Goal: Task Accomplishment & Management: Use online tool/utility

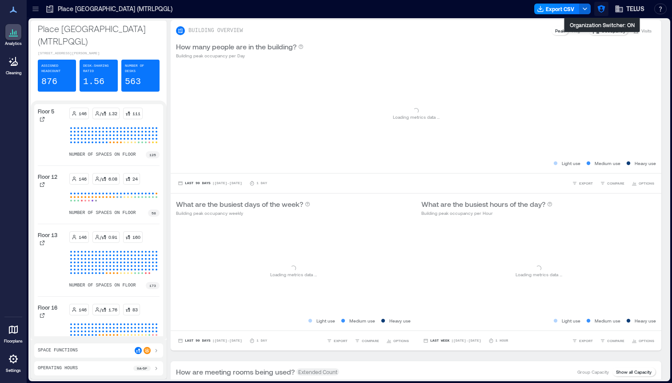
click at [602, 10] on icon "button" at bounding box center [601, 8] width 9 height 9
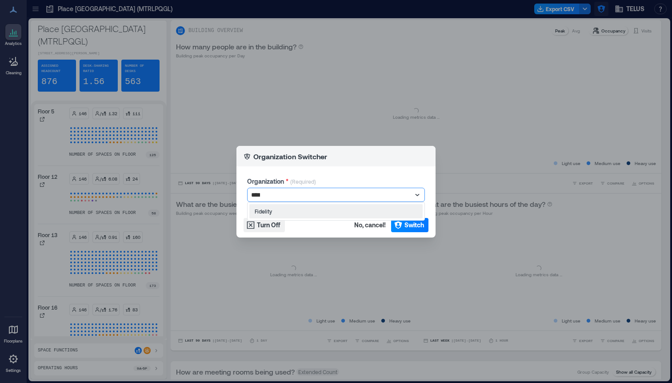
type input "*****"
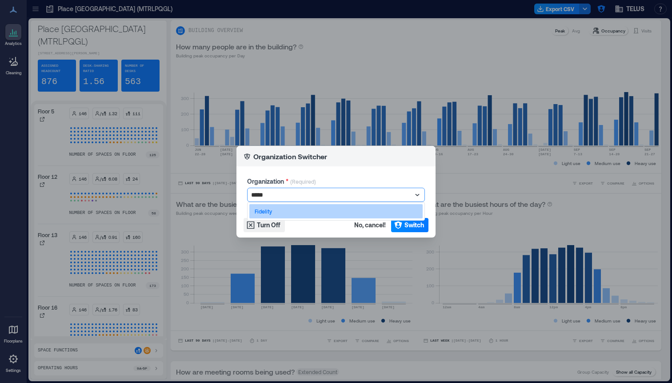
click at [323, 216] on div "Fidelity" at bounding box center [335, 211] width 173 height 14
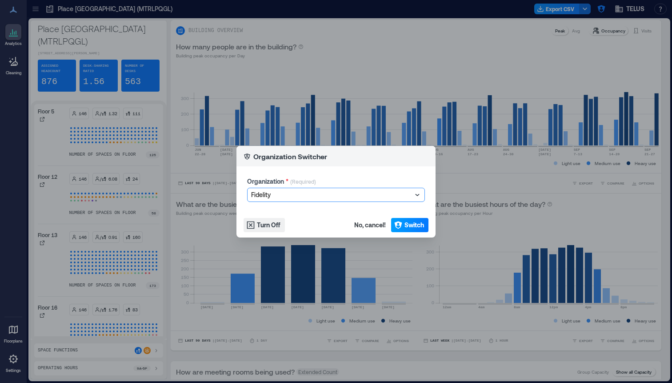
click at [422, 223] on span "Switch" at bounding box center [414, 224] width 20 height 9
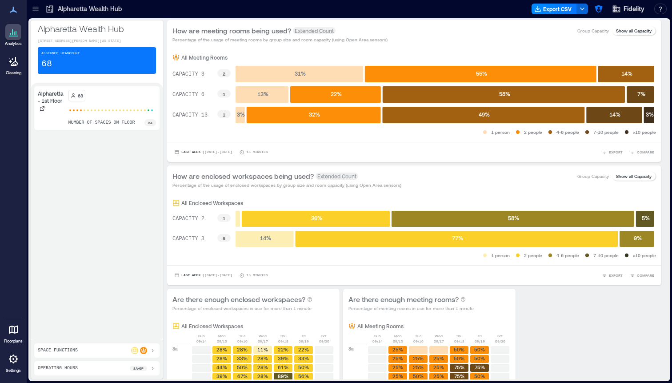
click at [12, 363] on icon at bounding box center [13, 358] width 11 height 11
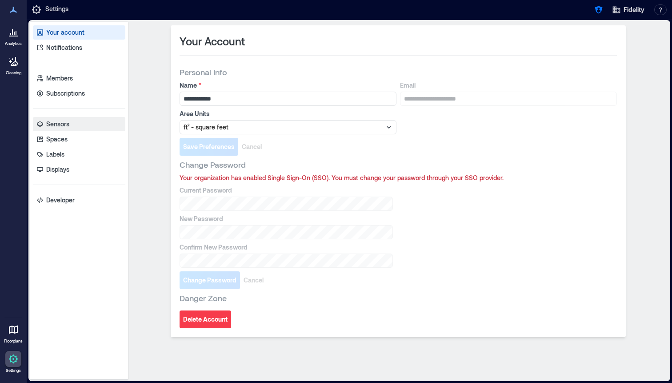
click at [76, 125] on link "Sensors" at bounding box center [79, 124] width 92 height 14
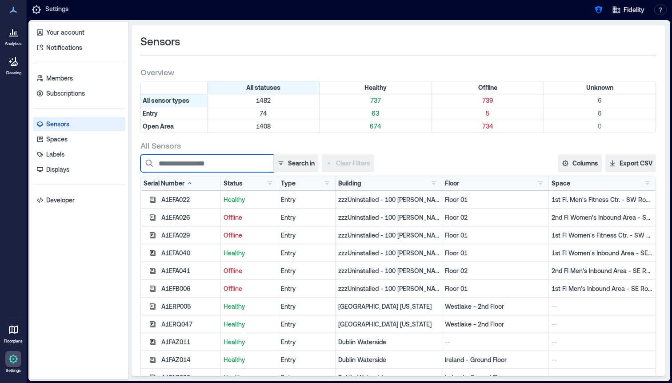
click at [233, 170] on input at bounding box center [206, 163] width 133 height 18
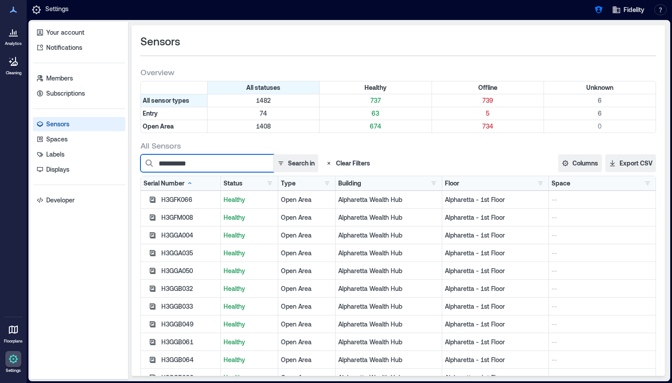
type input "**********"
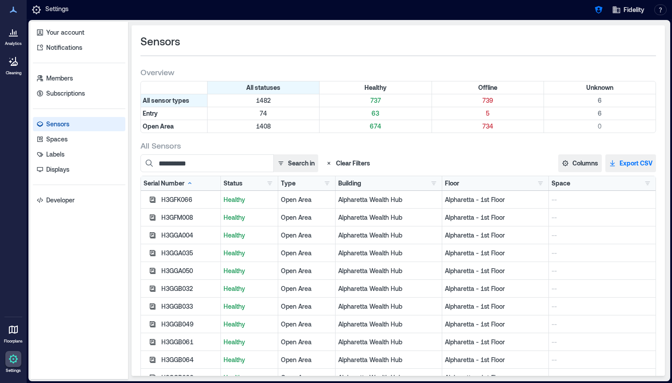
click at [627, 168] on button "Export CSV" at bounding box center [630, 163] width 51 height 18
click at [575, 167] on button "Columns" at bounding box center [580, 163] width 44 height 18
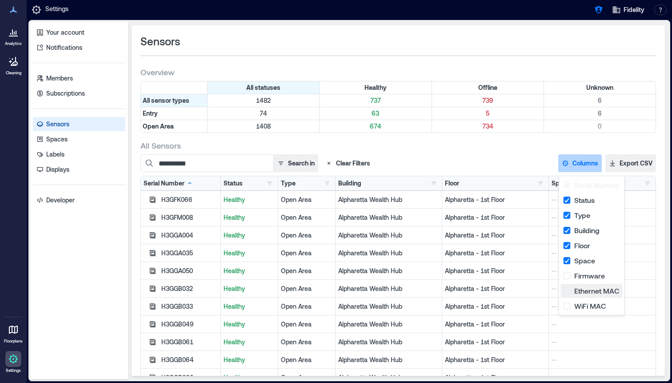
click at [564, 291] on button "Ethernet MAC" at bounding box center [592, 290] width 62 height 14
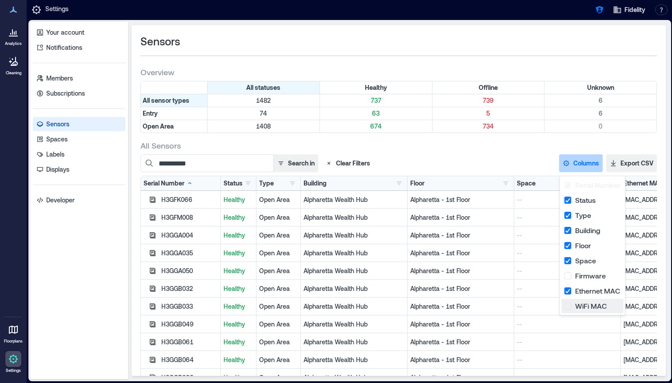
click at [567, 303] on button "WiFi MAC" at bounding box center [593, 306] width 62 height 14
click at [526, 153] on div "**********" at bounding box center [398, 276] width 516 height 273
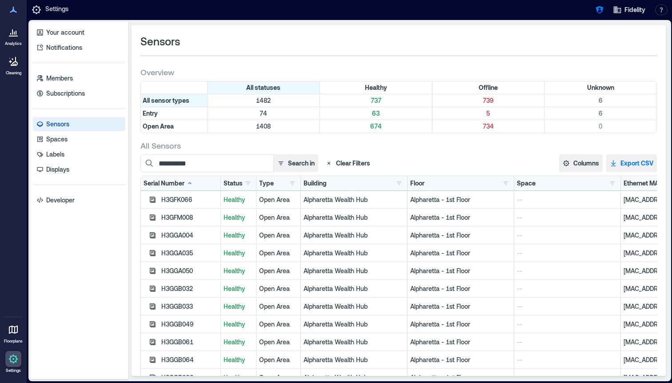
click at [634, 167] on button "Export CSV" at bounding box center [631, 163] width 51 height 18
click at [562, 162] on button "Columns" at bounding box center [581, 163] width 44 height 18
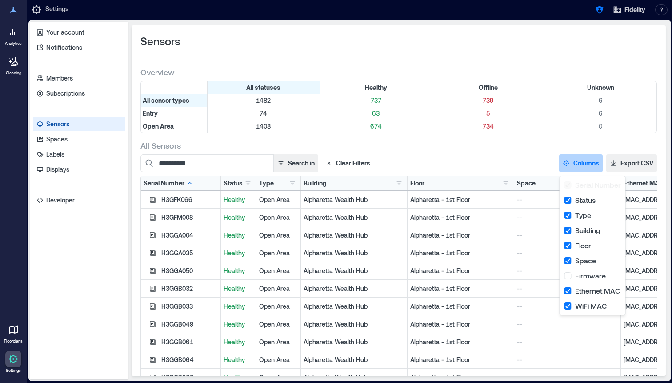
click at [466, 160] on div "**********" at bounding box center [317, 163] width 355 height 18
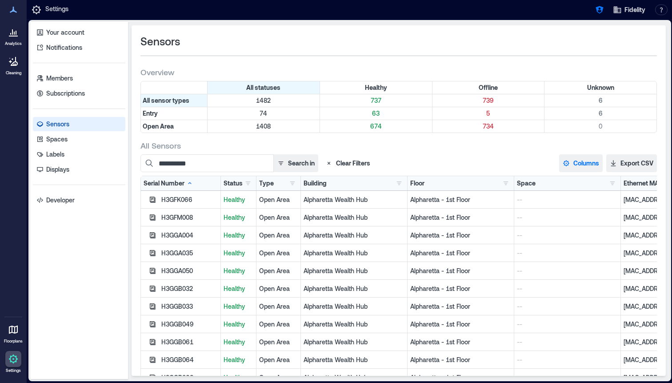
click at [571, 163] on button "Columns" at bounding box center [581, 163] width 44 height 18
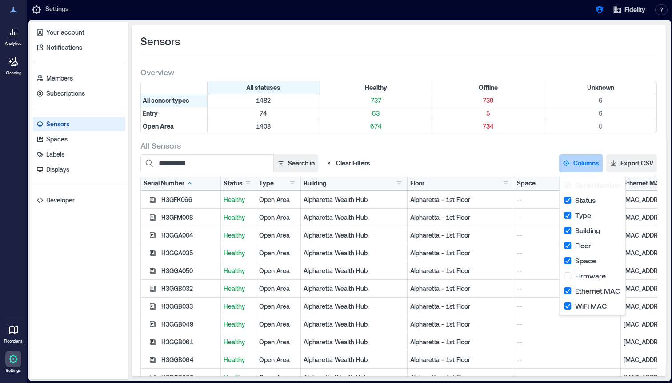
click at [505, 223] on div "Alpharetta - 1st Floor" at bounding box center [460, 217] width 107 height 18
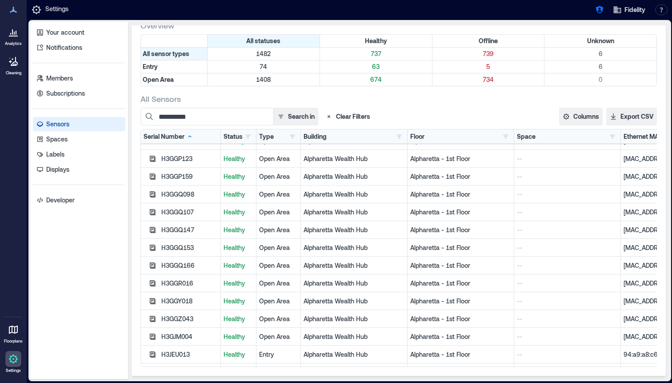
scroll to position [420, 0]
click at [579, 112] on button "Columns" at bounding box center [581, 117] width 44 height 18
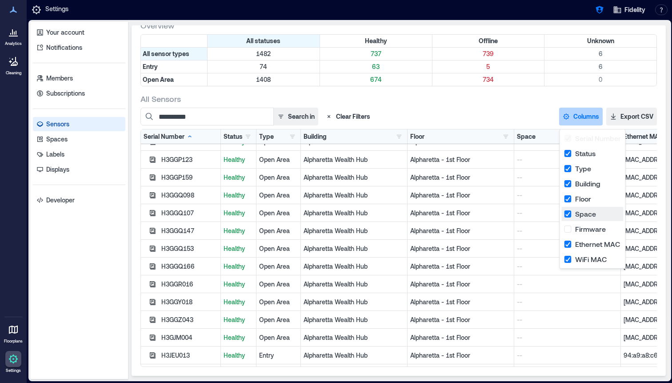
click at [565, 214] on button "Space" at bounding box center [593, 214] width 62 height 14
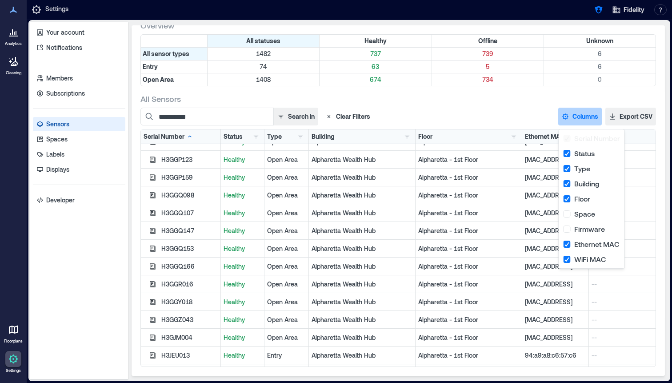
click at [503, 210] on p "Alpharetta - 1st Floor" at bounding box center [468, 212] width 101 height 9
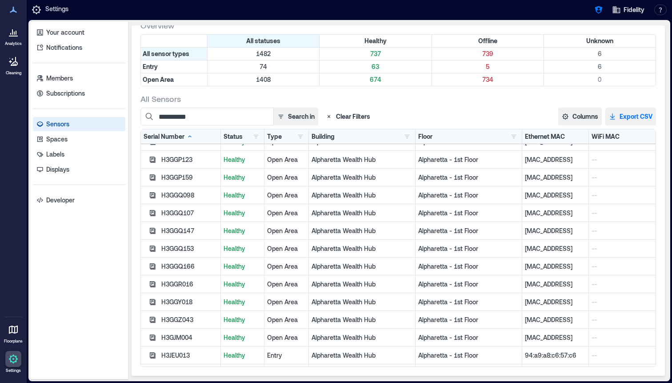
click at [636, 114] on button "Export CSV" at bounding box center [630, 117] width 51 height 18
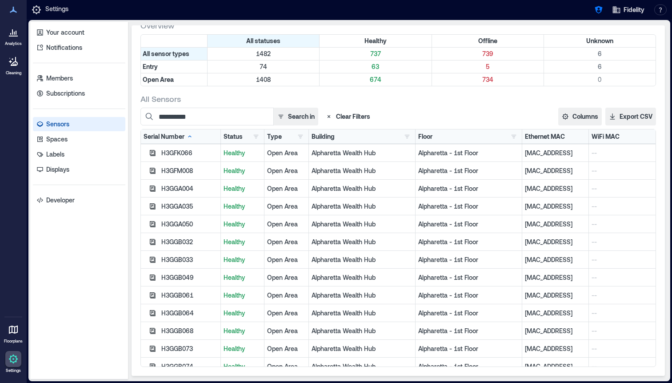
scroll to position [0, 0]
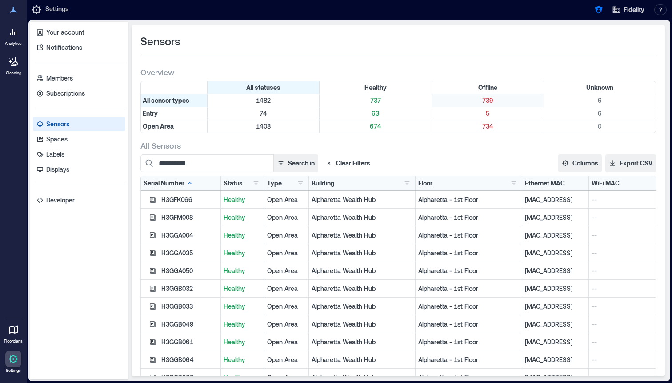
click at [491, 101] on p "739" at bounding box center [488, 100] width 108 height 9
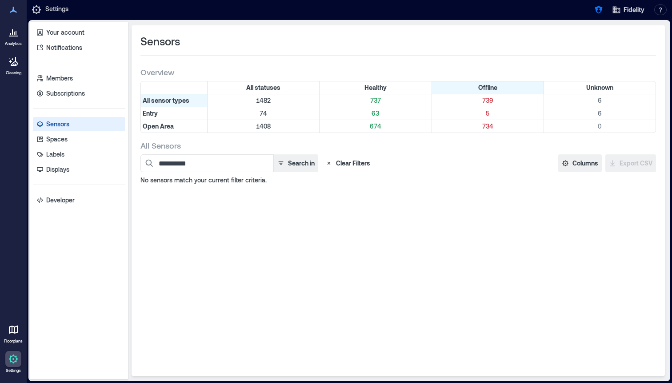
click at [330, 163] on icon "button" at bounding box center [328, 163] width 7 height 7
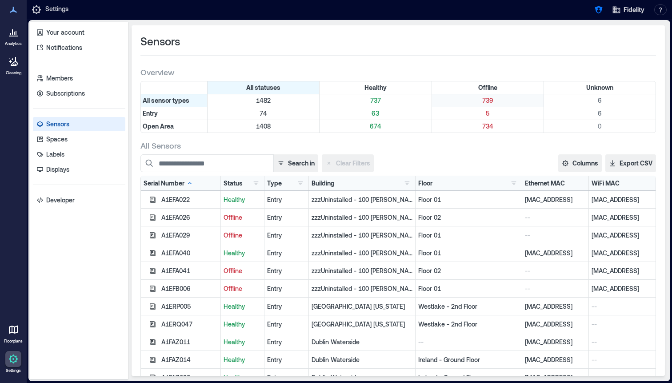
click at [489, 104] on p "739" at bounding box center [488, 100] width 108 height 9
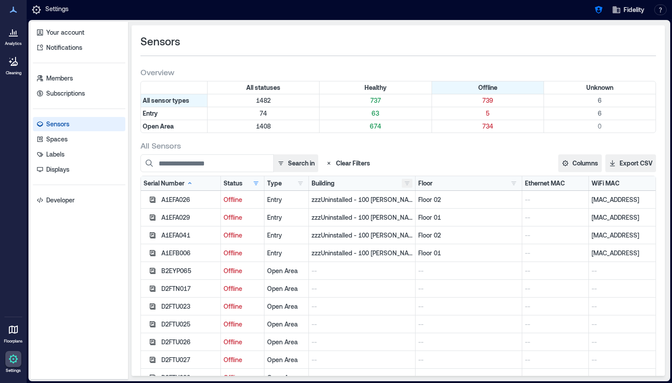
click at [409, 183] on button "button" at bounding box center [407, 183] width 11 height 9
click at [407, 169] on div "Search in Clear Filters" at bounding box center [317, 163] width 355 height 18
click at [330, 163] on icon "button" at bounding box center [328, 163] width 7 height 7
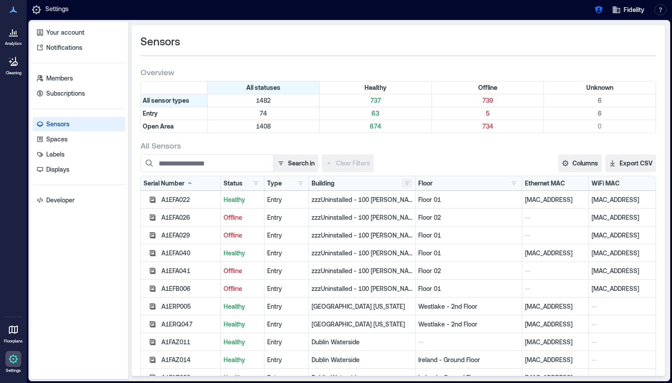
click at [407, 184] on button "button" at bounding box center [407, 183] width 11 height 9
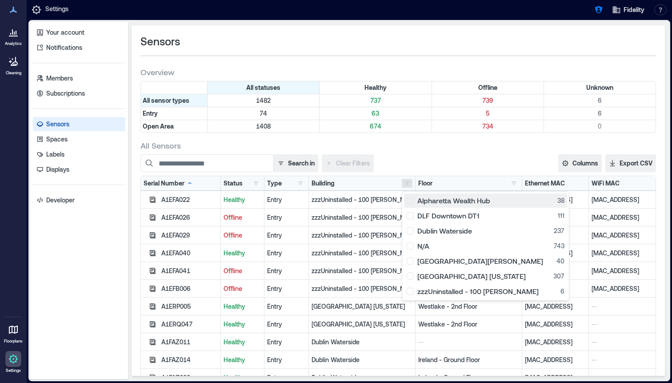
click at [413, 205] on button "Alpharetta Wealth Hub 38" at bounding box center [485, 200] width 163 height 14
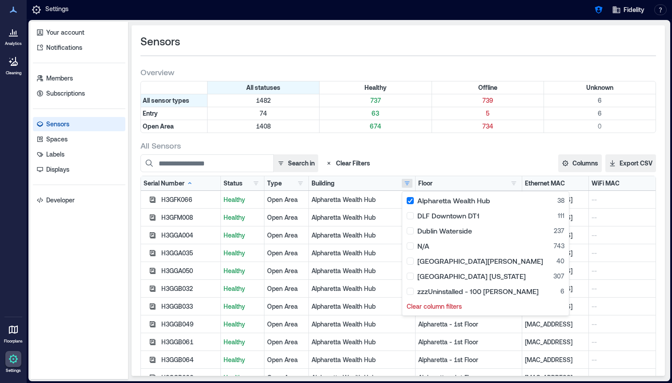
click at [440, 165] on div "Search in Clear Filters" at bounding box center [317, 163] width 355 height 18
